Goal: Task Accomplishment & Management: Use online tool/utility

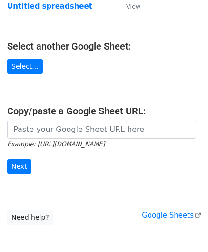
scroll to position [95, 0]
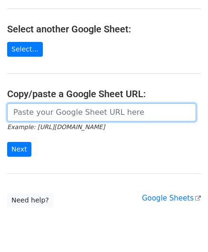
click at [41, 110] on input "url" at bounding box center [101, 112] width 189 height 18
paste input "[URL][DOMAIN_NAME]"
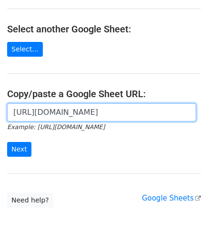
scroll to position [0, 194]
type input "[URL][DOMAIN_NAME]"
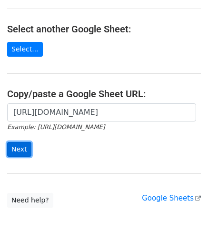
click at [18, 147] on input "Next" at bounding box center [19, 149] width 24 height 15
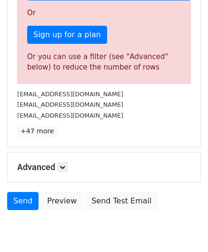
scroll to position [298, 0]
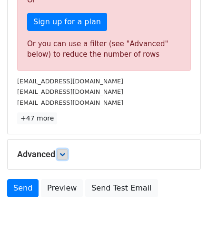
click at [60, 153] on link at bounding box center [62, 154] width 10 height 10
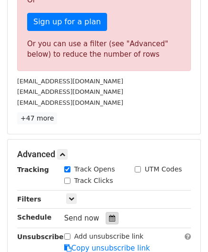
click at [109, 215] on icon at bounding box center [112, 218] width 6 height 7
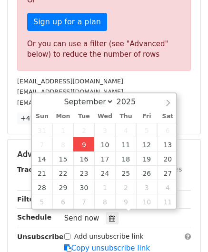
type input "2025-09-09 12:00"
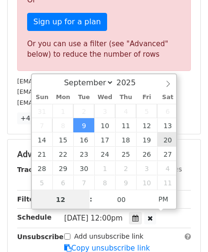
paste input "4"
type input "4"
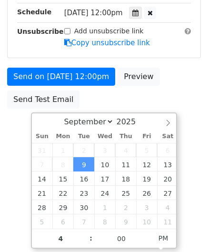
type input "2025-09-09 16:00"
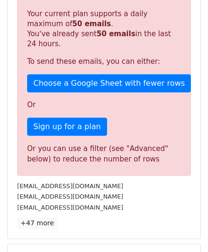
scroll to position [437, 0]
